Goal: Information Seeking & Learning: Learn about a topic

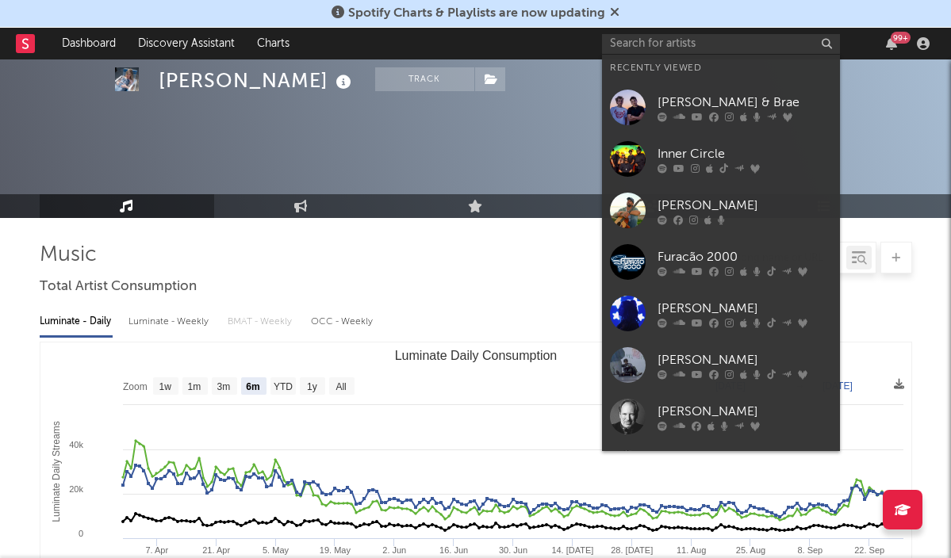
select select "6m"
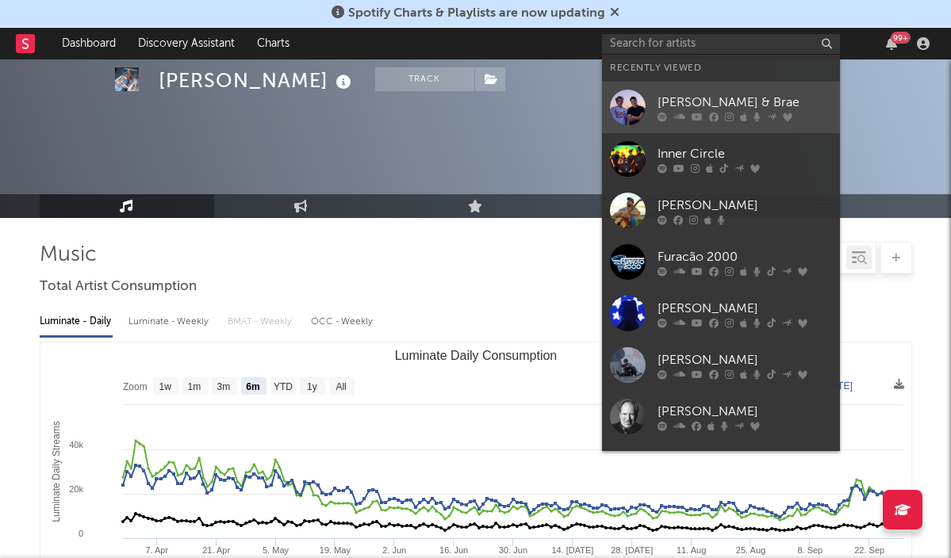
scroll to position [1104, 0]
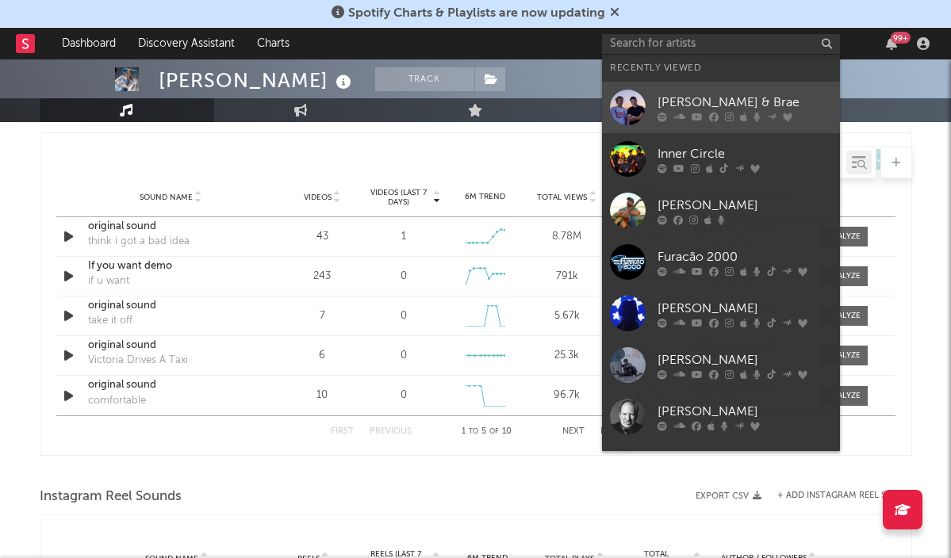
click at [699, 99] on div "[PERSON_NAME] & Brae" at bounding box center [744, 102] width 174 height 19
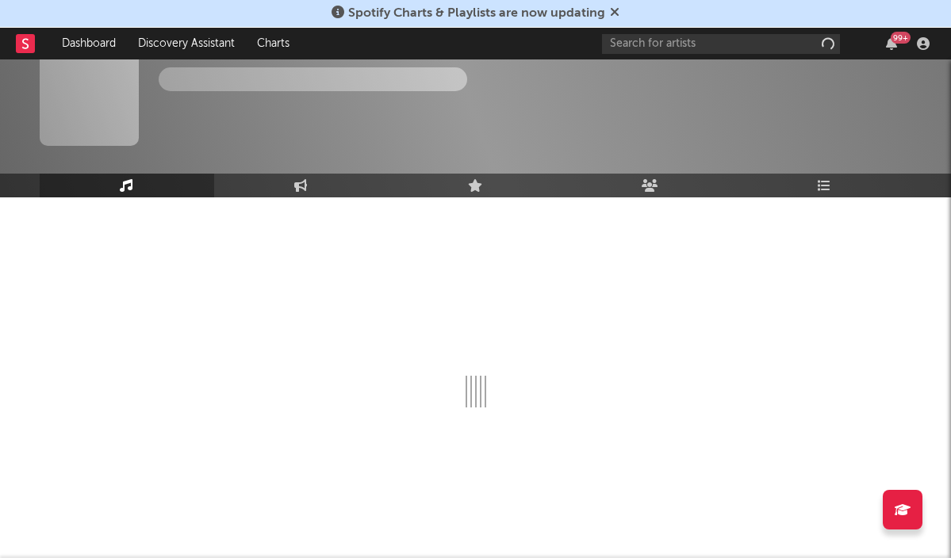
scroll to position [21, 0]
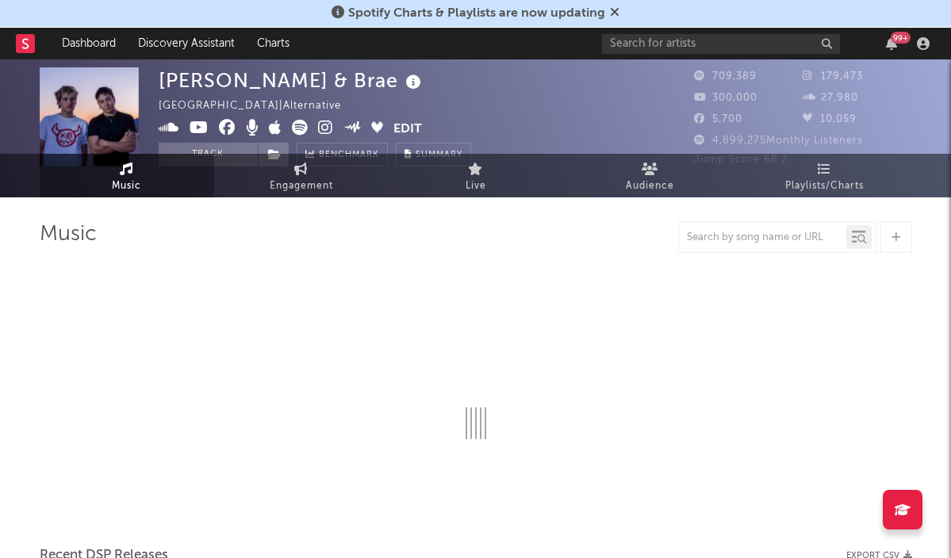
select select "6m"
